Goal: Information Seeking & Learning: Learn about a topic

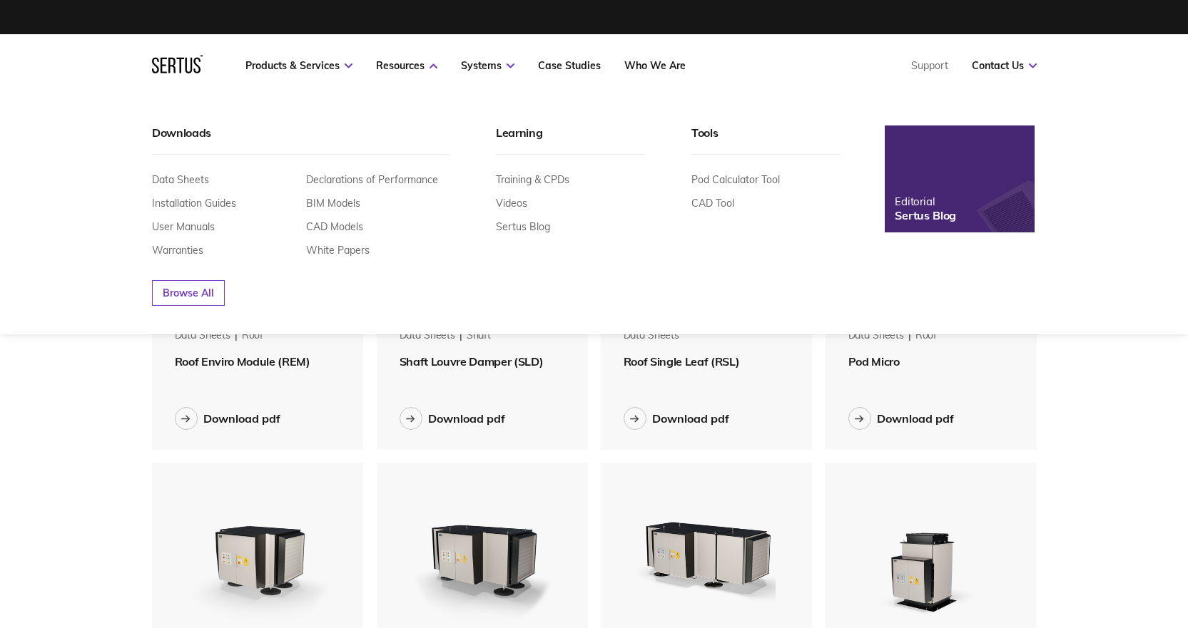
scroll to position [1936, 907]
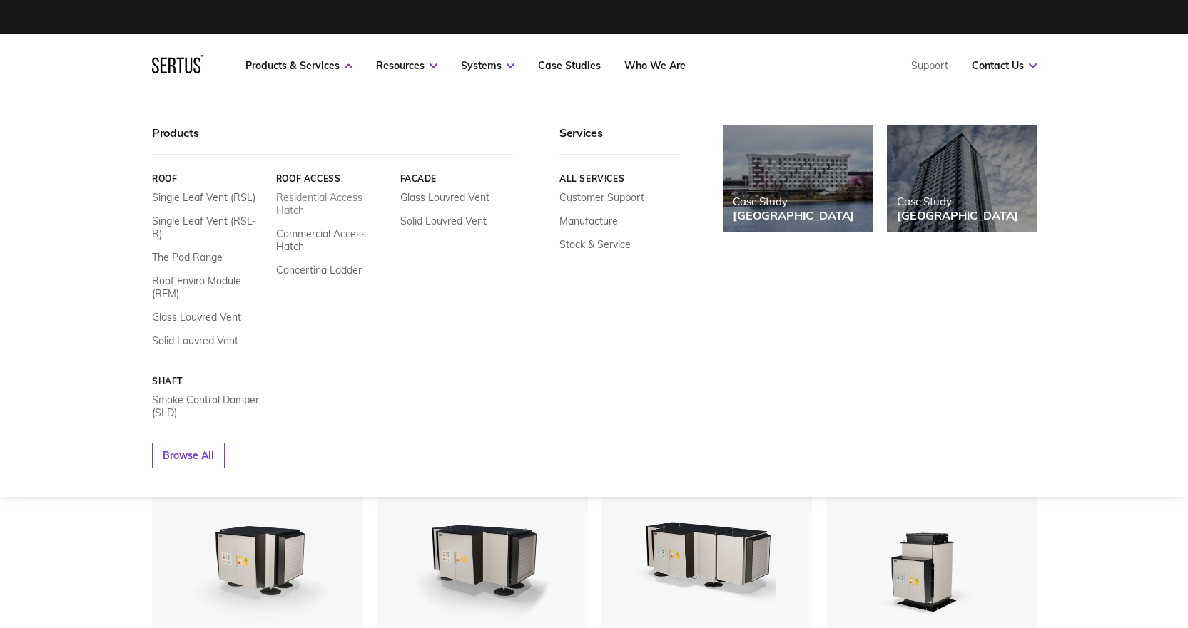
click at [307, 203] on link "Residential Access Hatch" at bounding box center [331, 204] width 113 height 26
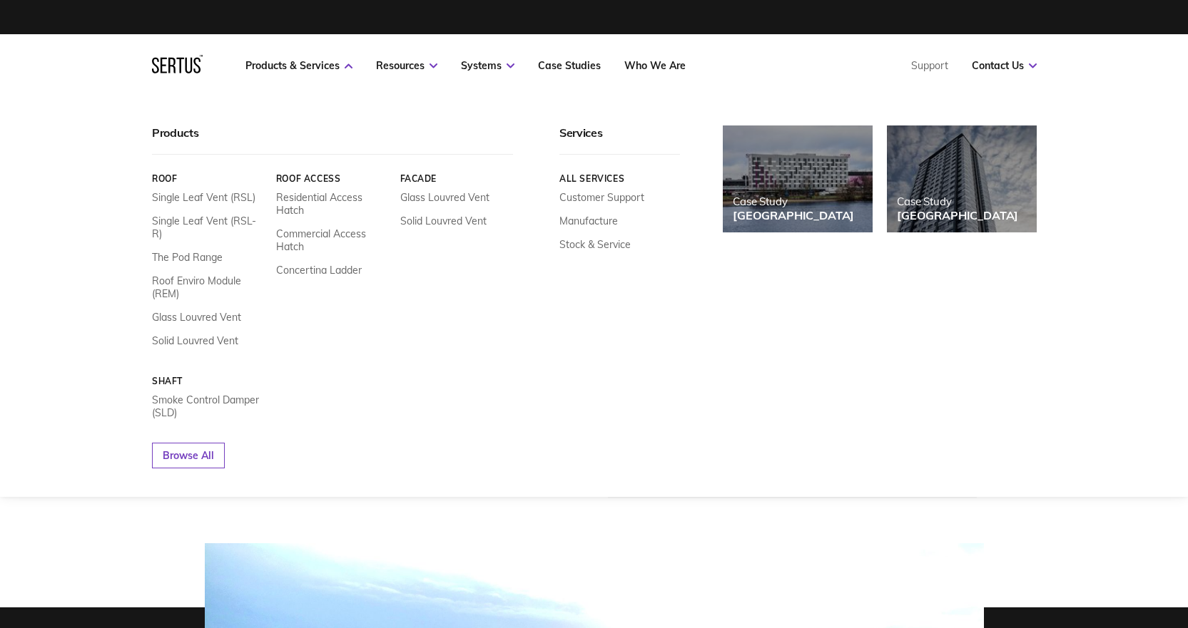
click at [302, 177] on link "Roof Access" at bounding box center [331, 178] width 113 height 11
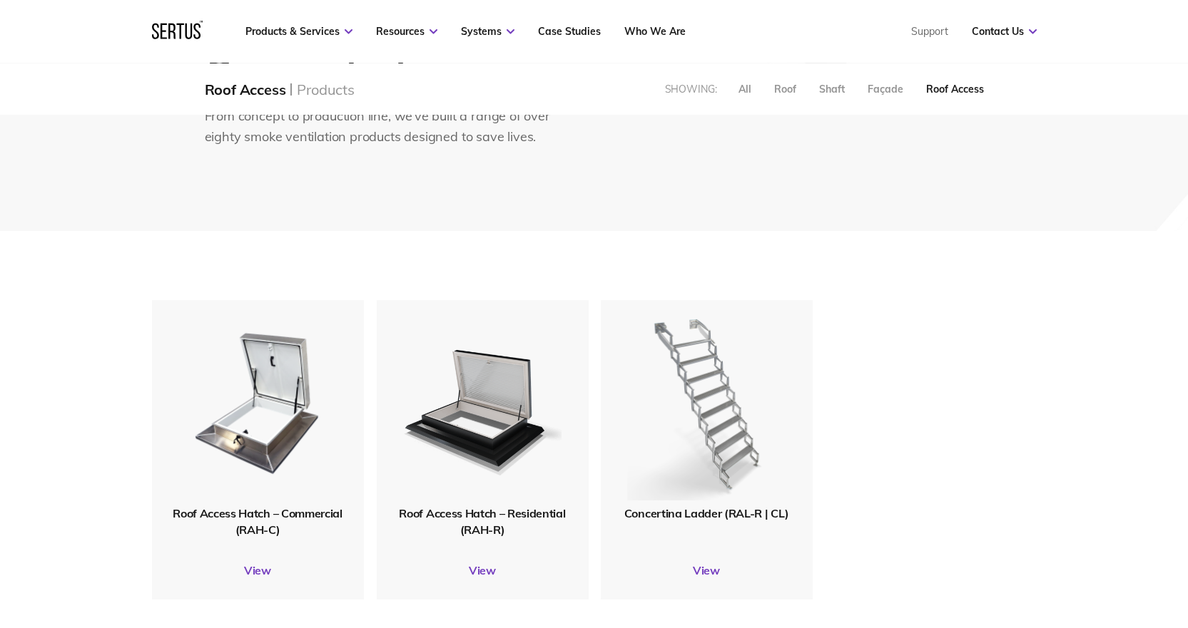
scroll to position [357, 0]
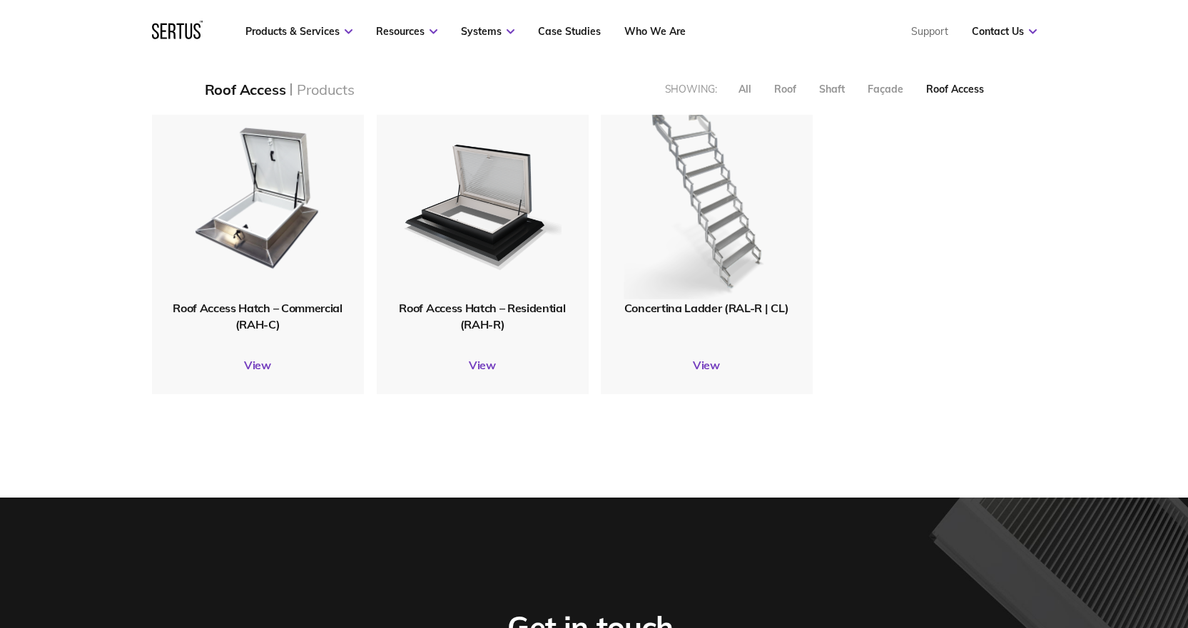
click at [715, 283] on img at bounding box center [706, 198] width 166 height 204
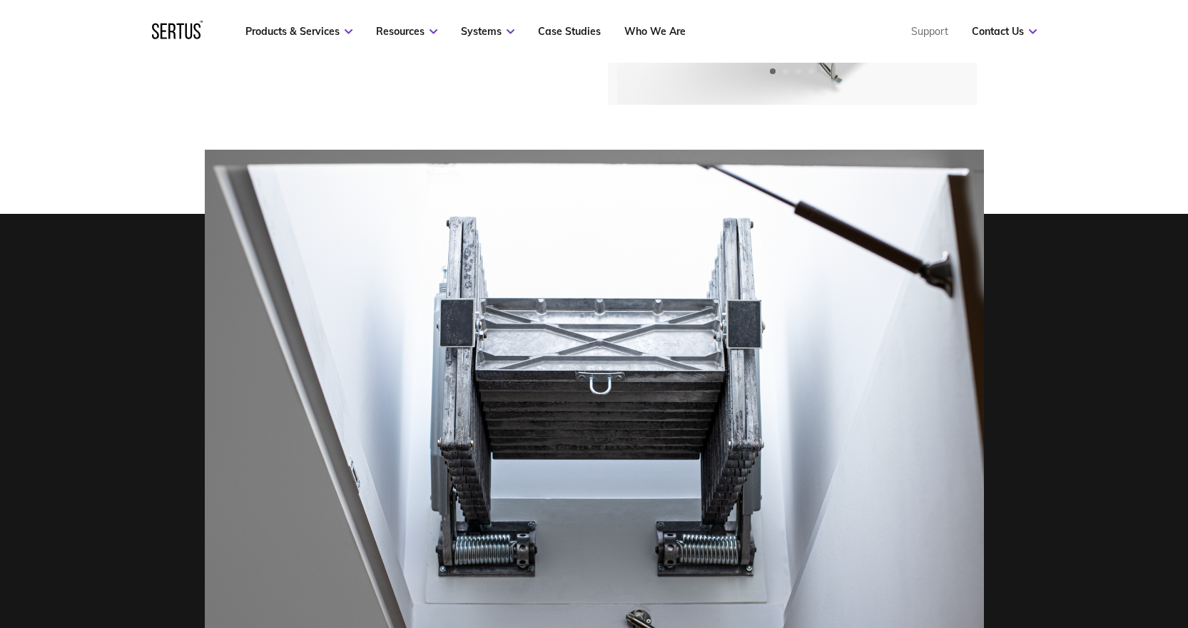
scroll to position [214, 0]
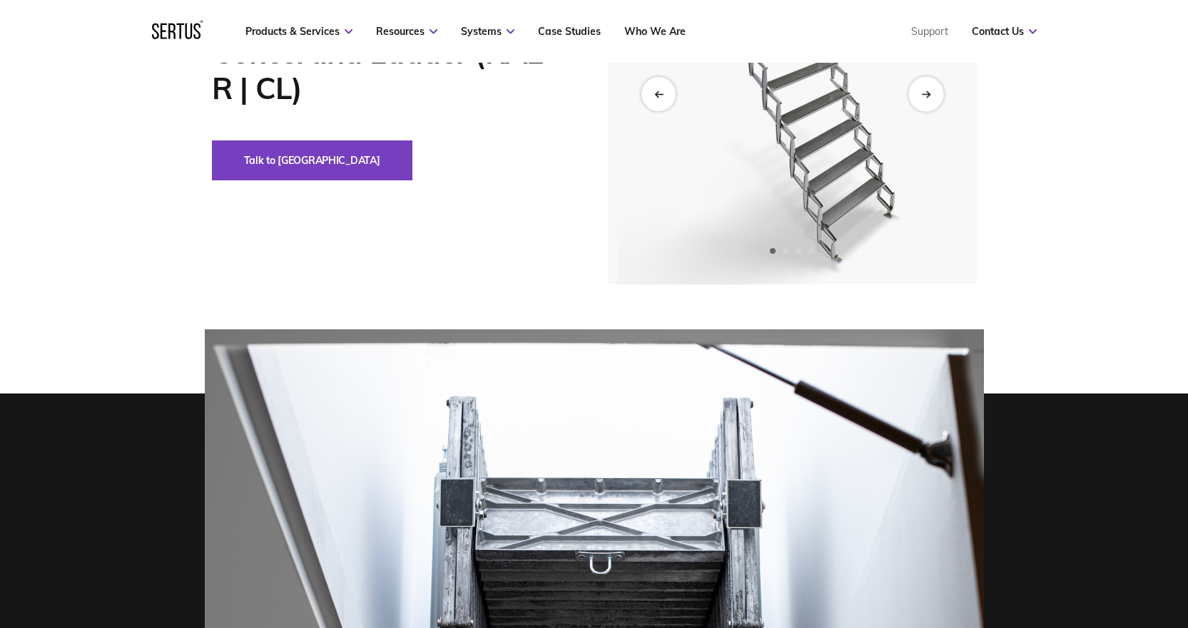
click at [930, 93] on icon "Next slide" at bounding box center [925, 94] width 9 height 8
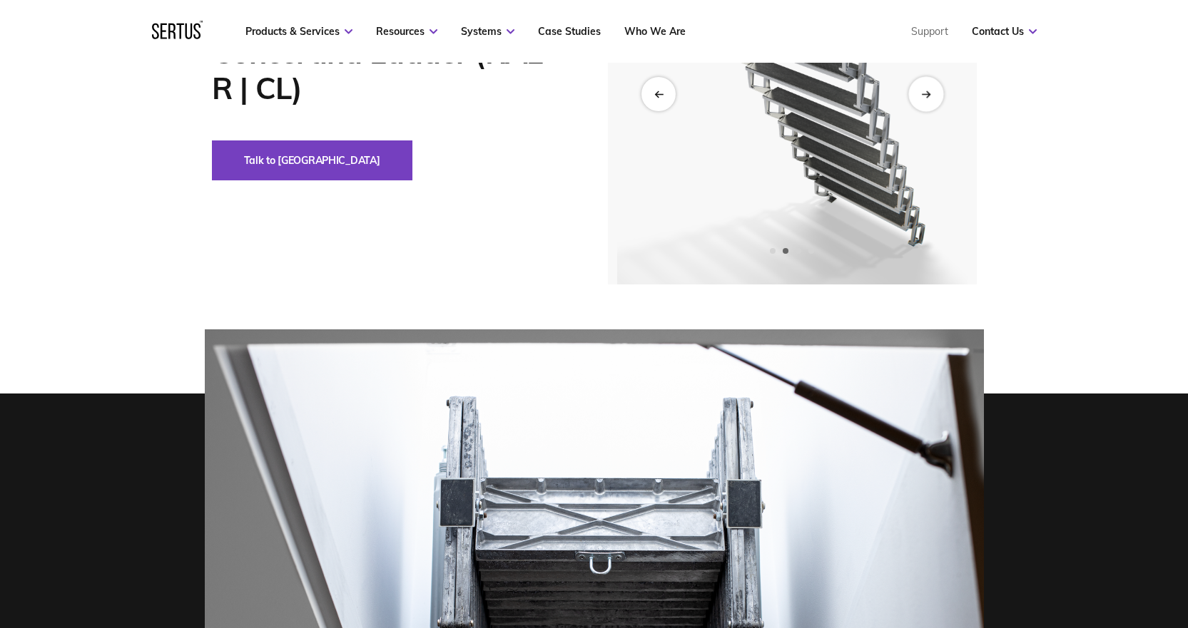
click at [930, 93] on icon "Next slide" at bounding box center [925, 94] width 9 height 8
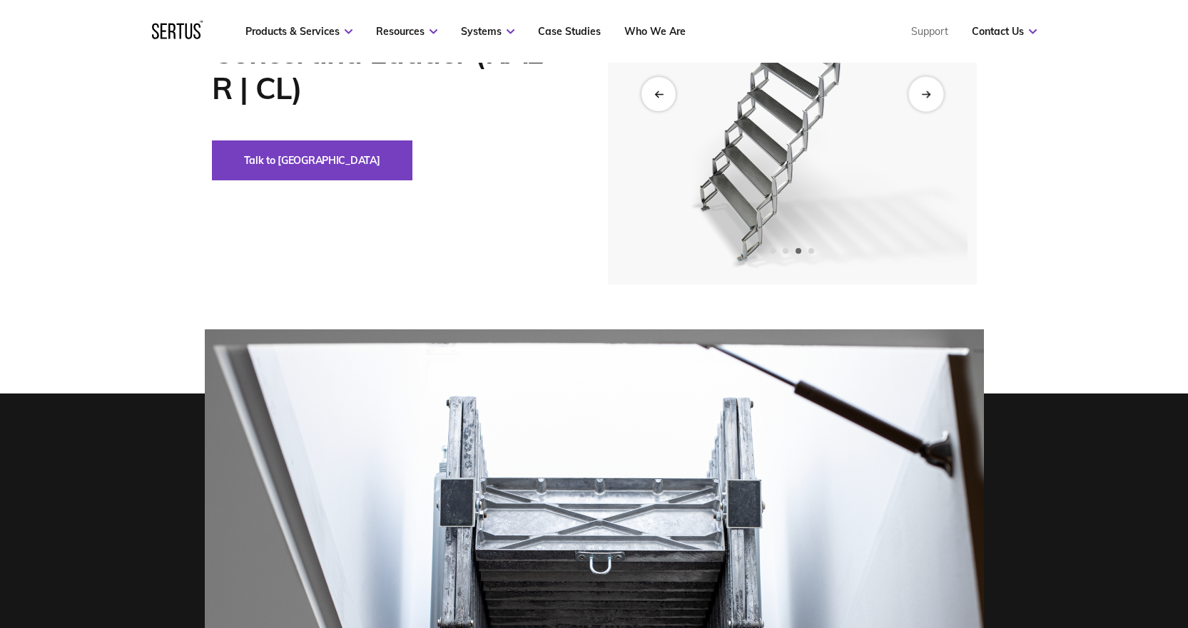
click at [930, 93] on icon "Next slide" at bounding box center [925, 94] width 9 height 8
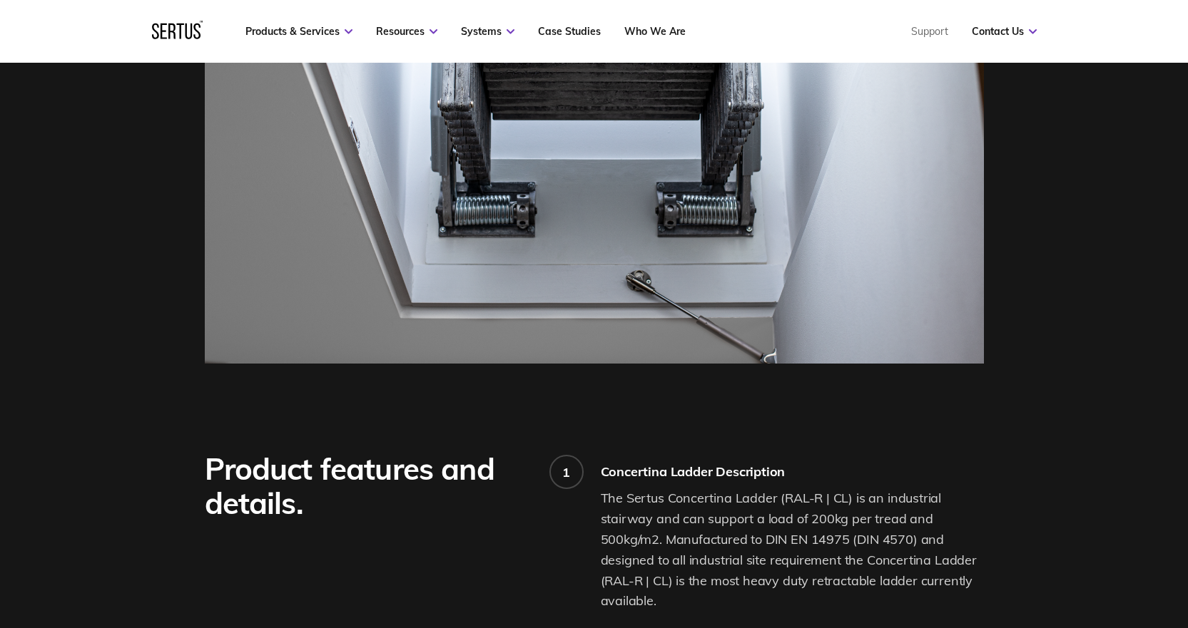
scroll to position [642, 0]
